Goal: Navigation & Orientation: Understand site structure

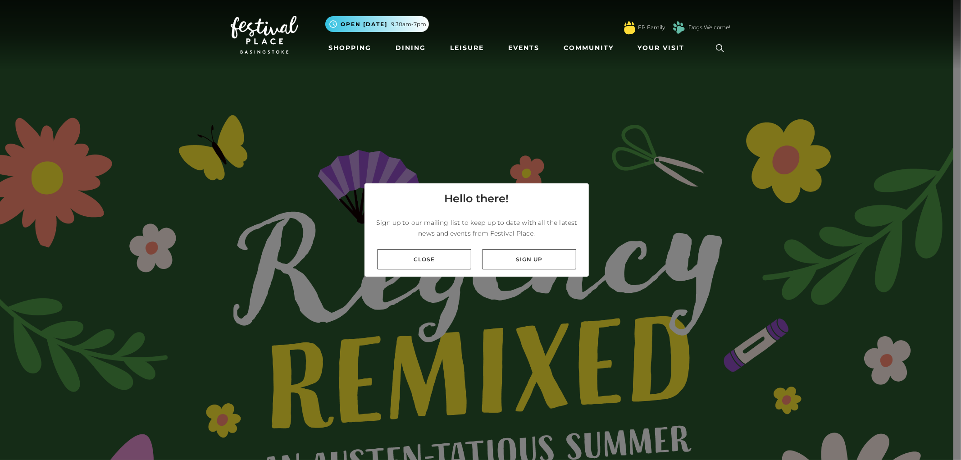
click at [451, 258] on link "Close" at bounding box center [424, 259] width 94 height 20
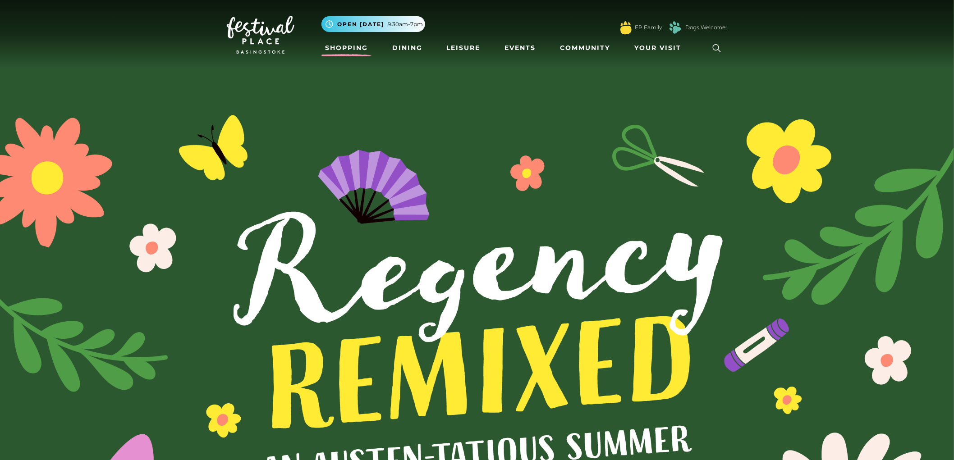
click at [337, 46] on link "Shopping" at bounding box center [346, 48] width 50 height 17
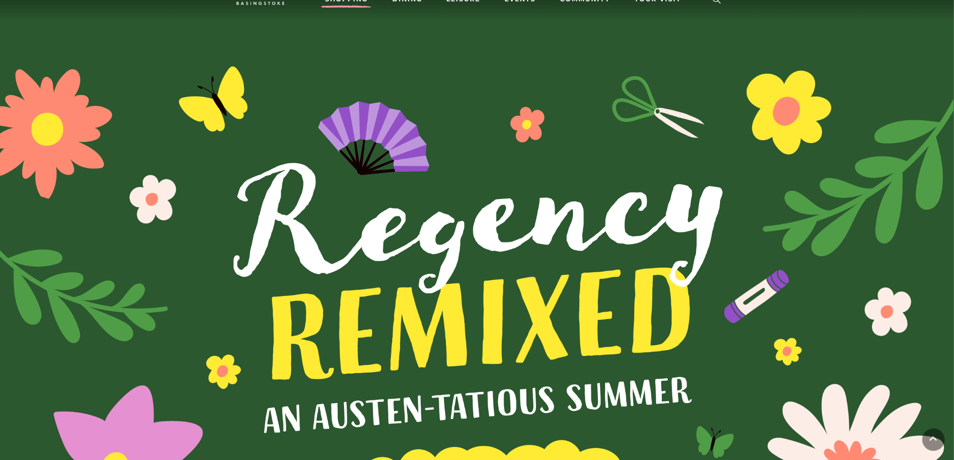
scroll to position [198, 0]
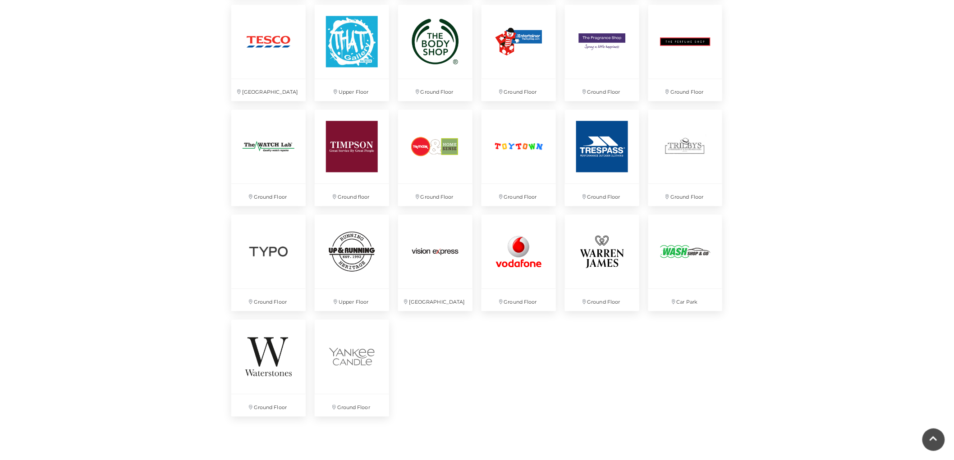
scroll to position [2254, 0]
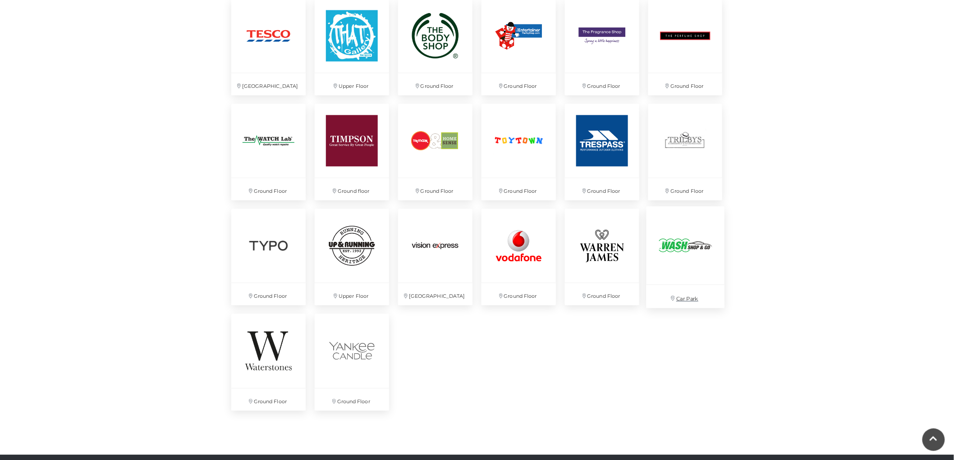
click at [661, 268] on img at bounding box center [685, 245] width 78 height 78
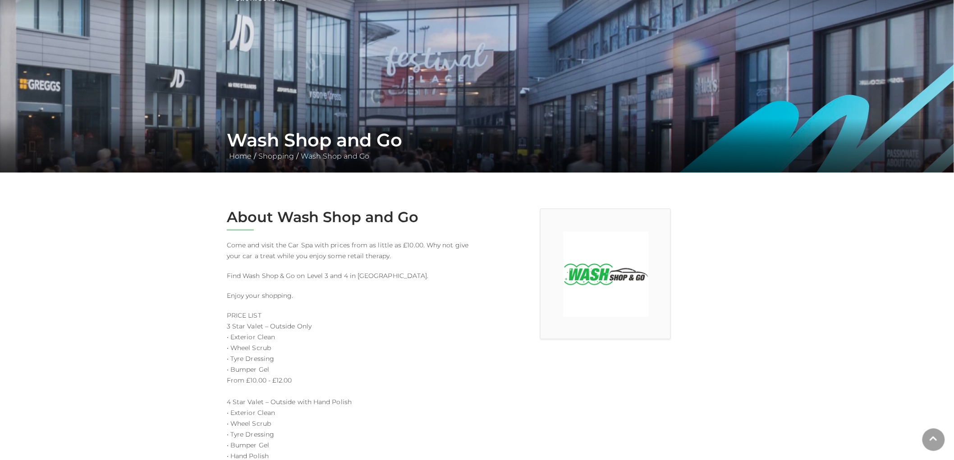
scroll to position [200, 0]
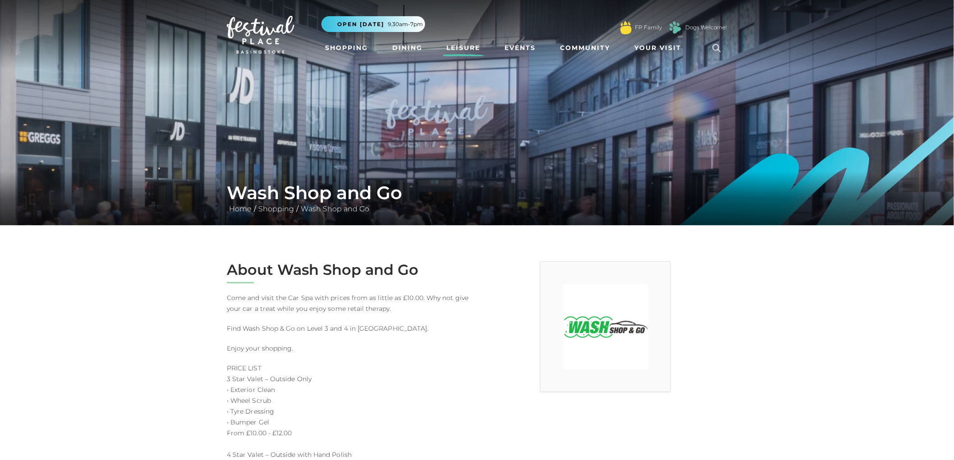
click at [466, 47] on link "Leisure" at bounding box center [463, 48] width 41 height 17
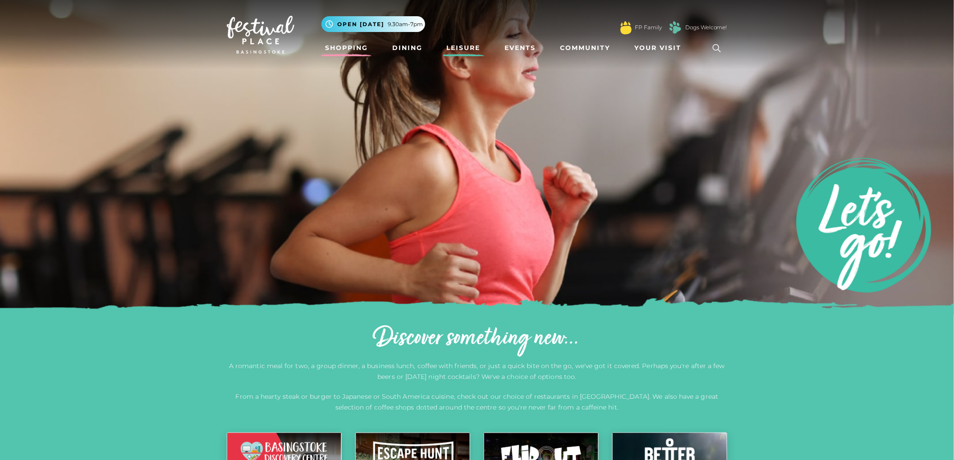
click at [354, 43] on link "Shopping" at bounding box center [346, 48] width 50 height 17
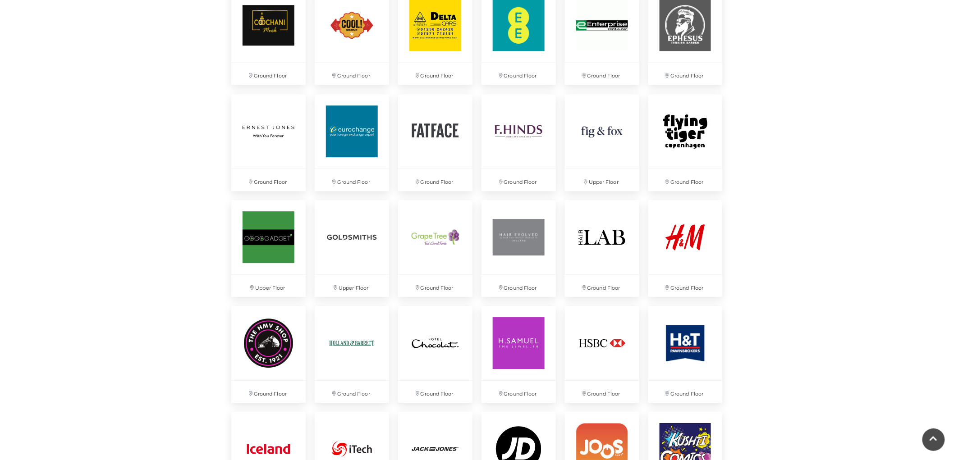
scroll to position [1002, 0]
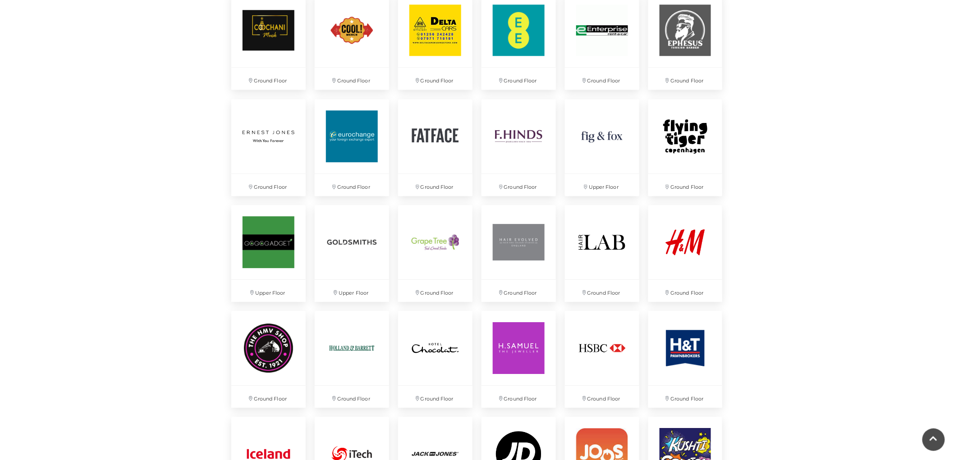
click at [64, 168] on div "Discover something new... Rituals [GEOGRAPHIC_DATA] Søstrene Grene Kushti Comic…" at bounding box center [477, 341] width 954 height 2686
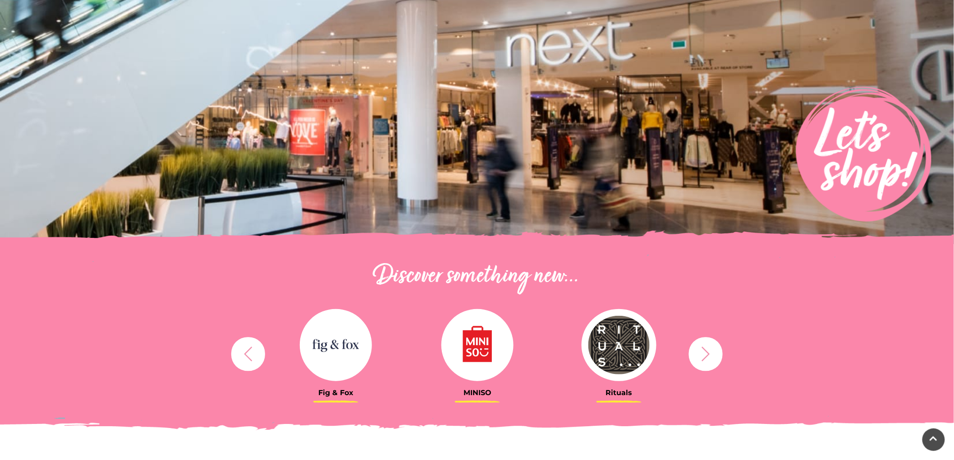
scroll to position [0, 0]
